Goal: Information Seeking & Learning: Learn about a topic

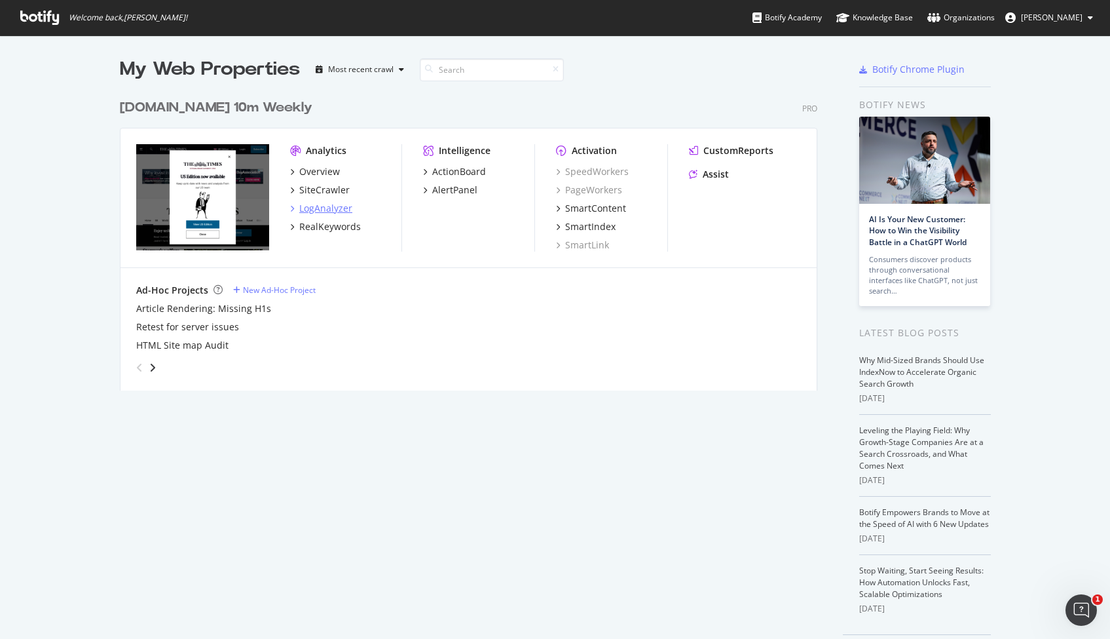
click at [307, 211] on div "LogAnalyzer" at bounding box center [325, 208] width 53 height 13
